Goal: Find specific page/section: Find specific page/section

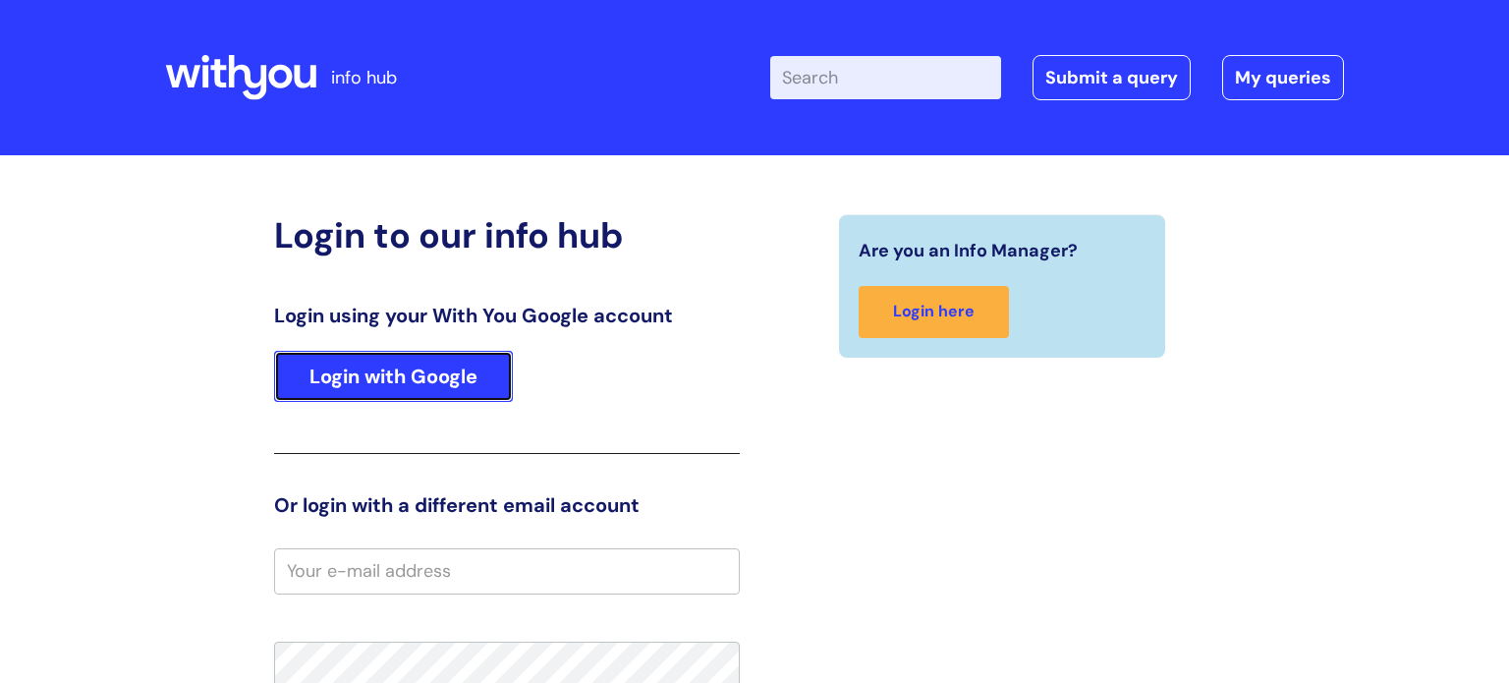
click at [481, 395] on link "Login with Google" at bounding box center [393, 376] width 239 height 51
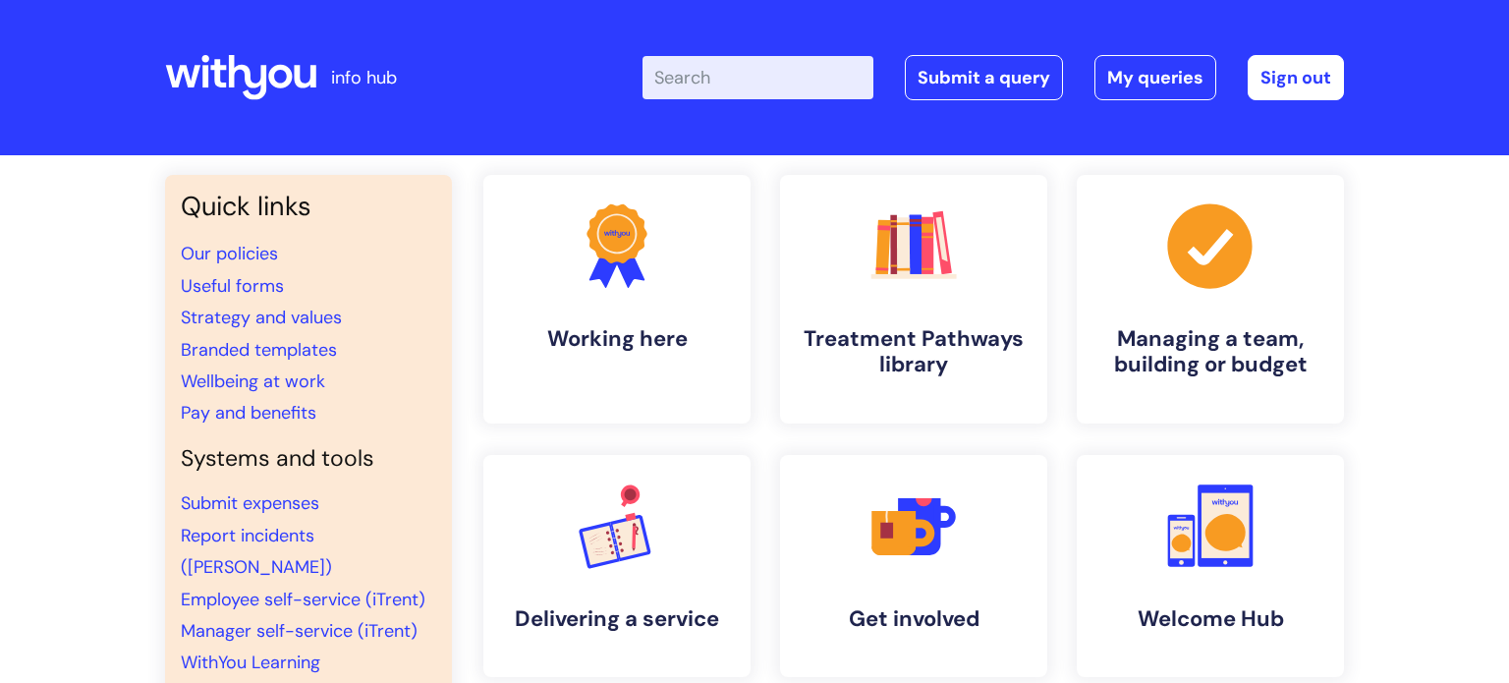
click at [1391, 270] on div "Quick links Our policies Useful forms Strategy and values Branded templates Wel…" at bounding box center [754, 673] width 1509 height 1036
click at [1391, 273] on div "Quick links Our policies Useful forms Strategy and values Branded templates Wel…" at bounding box center [754, 673] width 1509 height 1036
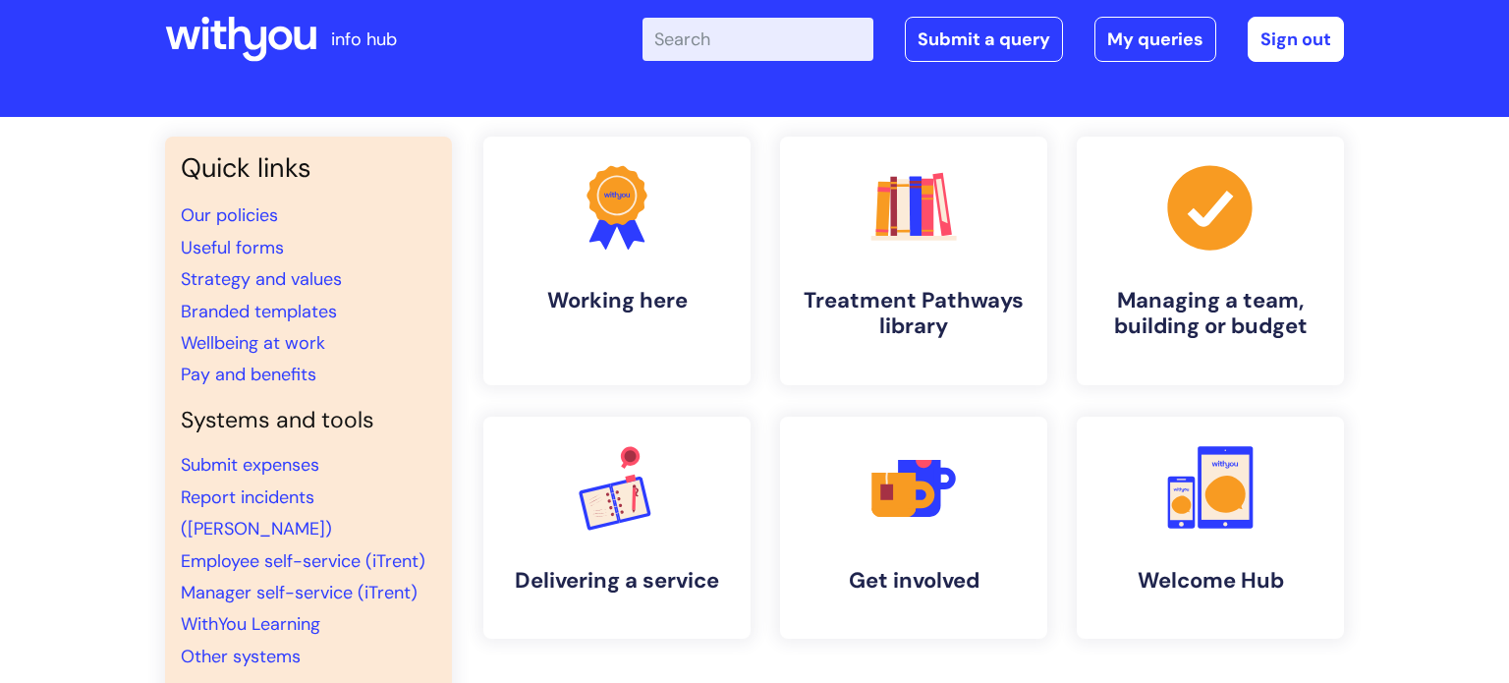
scroll to position [39, 0]
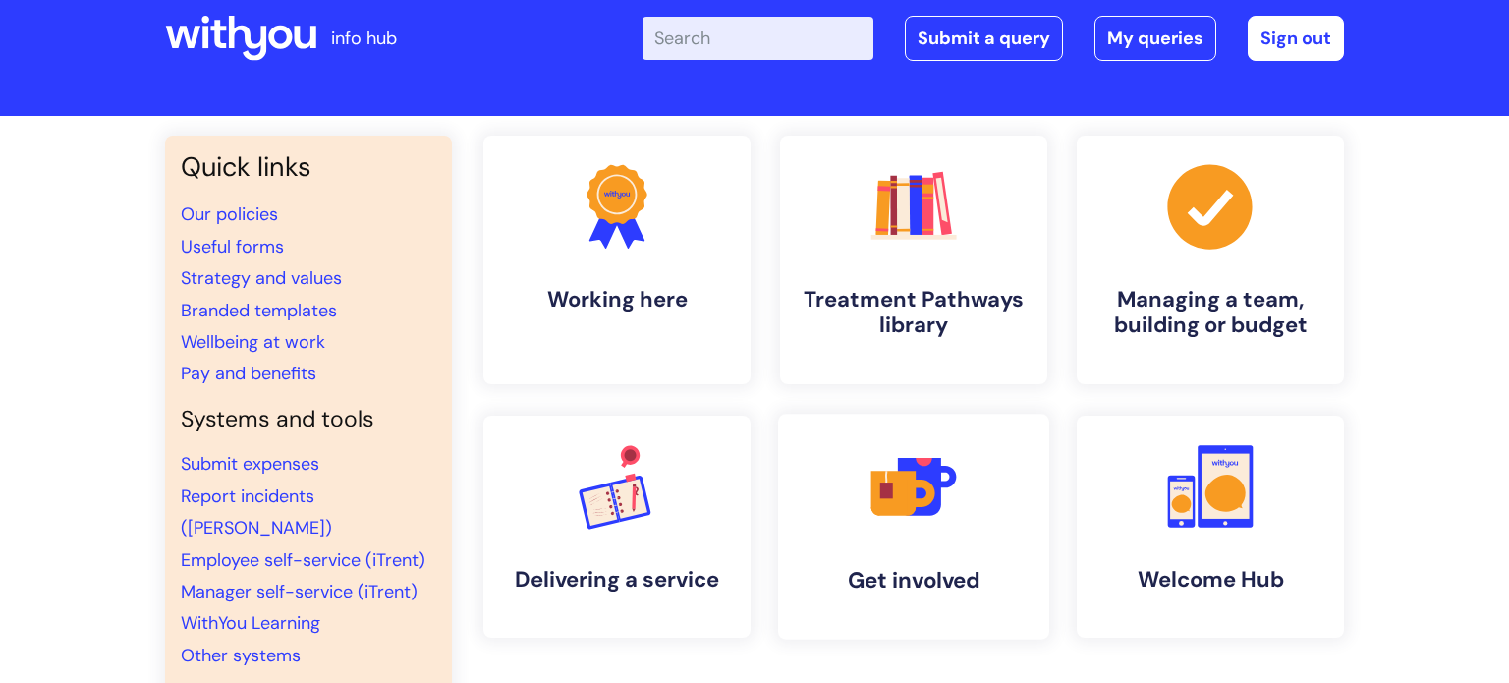
click at [933, 543] on link ".cls-1{fill:#f89b22;}.cls-1,.cls-2,.cls-3,.cls-4,.cls-5{stroke-width:0px;}.cls-…" at bounding box center [913, 527] width 271 height 226
